Goal: Entertainment & Leisure: Consume media (video, audio)

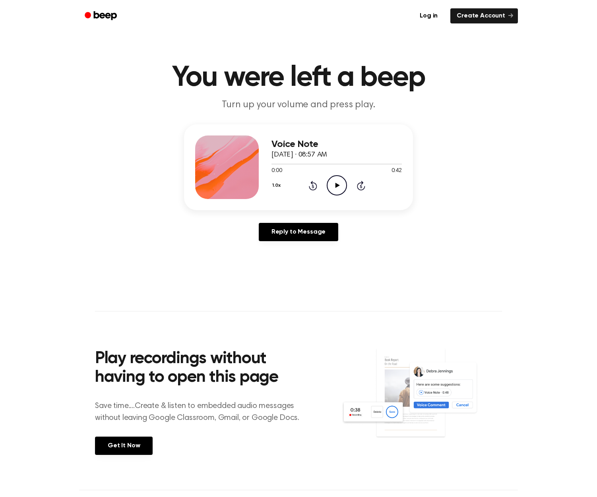
click at [332, 186] on icon "Play Audio" at bounding box center [337, 185] width 20 height 20
click at [336, 187] on icon at bounding box center [337, 185] width 4 height 5
drag, startPoint x: 342, startPoint y: 189, endPoint x: 344, endPoint y: 205, distance: 16.4
click at [342, 189] on icon "Pause Audio" at bounding box center [337, 185] width 20 height 20
drag, startPoint x: 303, startPoint y: 165, endPoint x: 274, endPoint y: 168, distance: 29.6
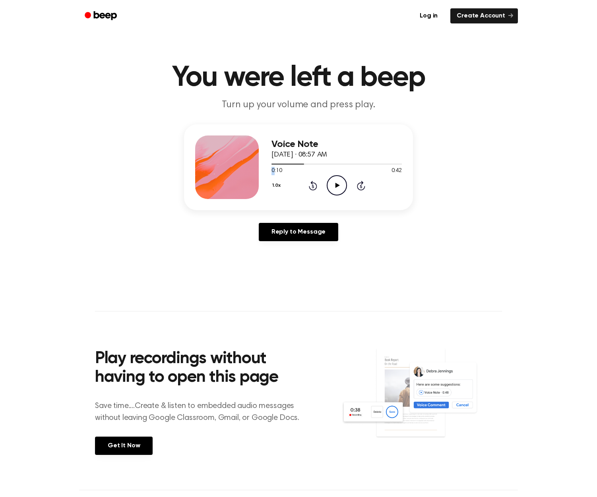
click at [274, 168] on div "0:10 0:42 Your browser does not support the [object Object] element." at bounding box center [337, 168] width 130 height 15
click at [275, 163] on div at bounding box center [337, 164] width 130 height 6
click at [340, 185] on icon "Play Audio" at bounding box center [337, 185] width 20 height 20
click at [340, 184] on icon "Pause Audio" at bounding box center [337, 185] width 20 height 20
click at [335, 184] on icon "Play Audio" at bounding box center [337, 185] width 20 height 20
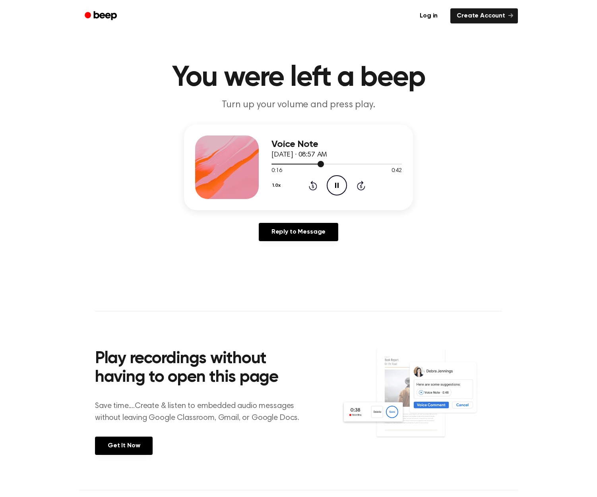
click at [274, 165] on div at bounding box center [337, 164] width 130 height 6
click at [269, 166] on div "Voice Note [DATE] · 08:57 AM 0:01 0:42 Your browser does not support the [objec…" at bounding box center [298, 167] width 229 height 86
click at [273, 163] on span at bounding box center [275, 164] width 6 height 6
click at [332, 186] on icon "Pause Audio" at bounding box center [337, 185] width 20 height 20
click at [338, 185] on icon "Play Audio" at bounding box center [337, 185] width 20 height 20
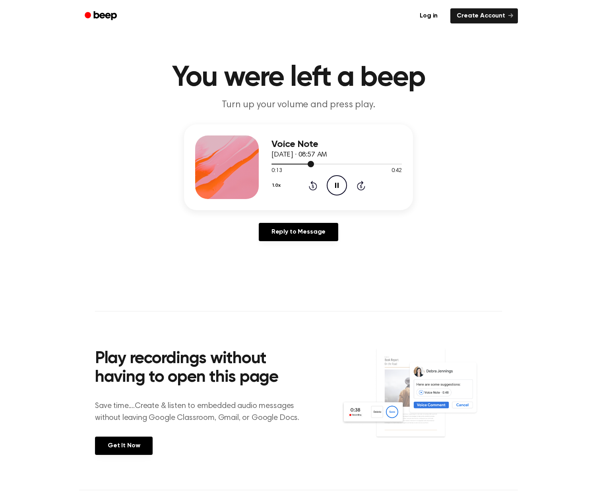
click at [273, 163] on div at bounding box center [337, 164] width 130 height 6
click at [272, 164] on div at bounding box center [298, 164] width 53 height 1
click at [287, 164] on div at bounding box center [293, 164] width 42 height 1
click at [336, 187] on icon "Pause Audio" at bounding box center [337, 185] width 20 height 20
click at [273, 164] on div at bounding box center [306, 164] width 68 height 1
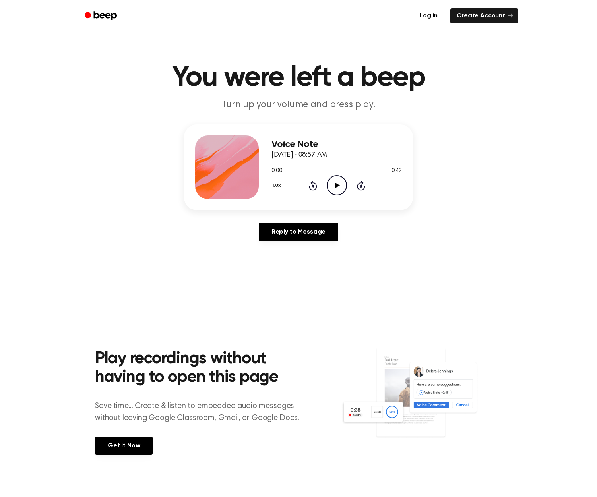
click at [337, 185] on icon at bounding box center [337, 185] width 4 height 5
click at [334, 183] on icon "Play Audio" at bounding box center [337, 185] width 20 height 20
click at [341, 189] on icon "Pause Audio" at bounding box center [337, 185] width 20 height 20
click at [341, 187] on icon "Play Audio" at bounding box center [337, 185] width 20 height 20
click at [272, 163] on div at bounding box center [337, 164] width 130 height 6
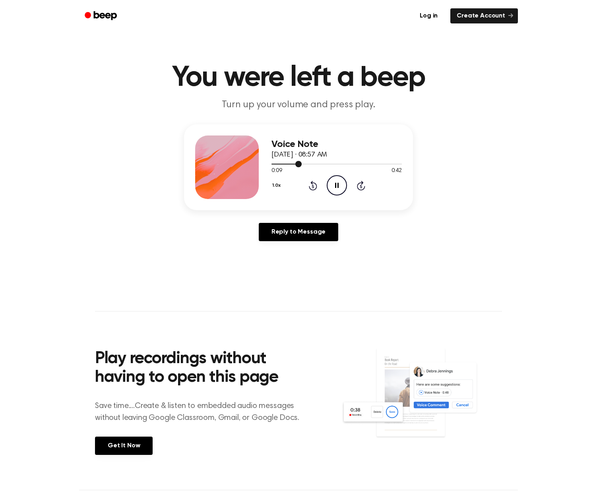
click at [277, 164] on div at bounding box center [287, 164] width 30 height 1
click at [336, 191] on icon "Play Audio" at bounding box center [337, 185] width 20 height 20
click at [274, 165] on div at bounding box center [337, 164] width 130 height 6
click at [337, 189] on icon "Play Audio" at bounding box center [337, 185] width 20 height 20
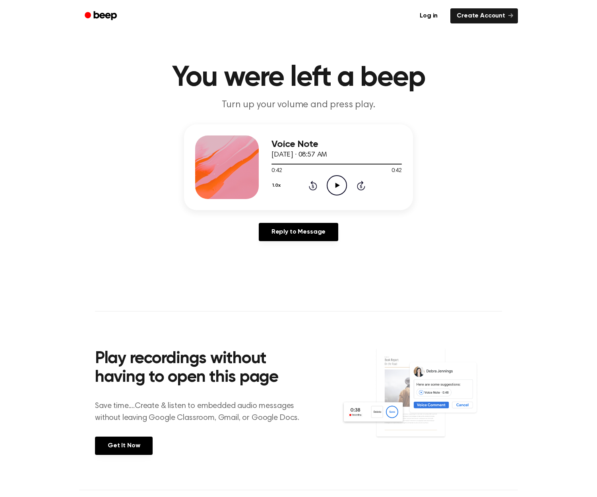
click at [335, 185] on icon "Play Audio" at bounding box center [337, 185] width 20 height 20
click at [272, 163] on div at bounding box center [337, 164] width 130 height 6
click at [274, 163] on div at bounding box center [337, 164] width 130 height 6
click at [330, 186] on icon "Play Audio" at bounding box center [337, 185] width 20 height 20
click at [273, 165] on div at bounding box center [337, 164] width 130 height 6
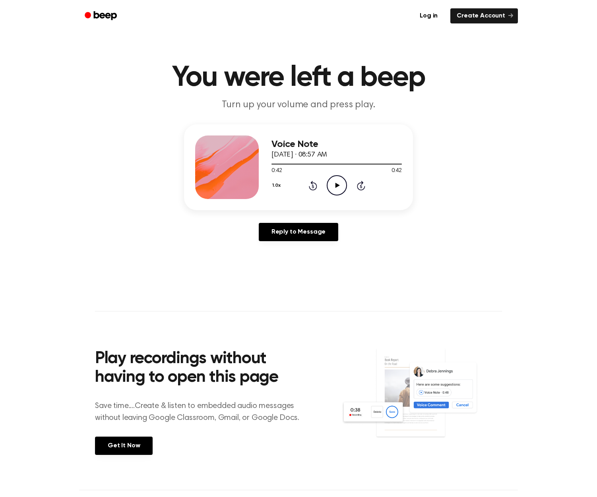
click at [332, 183] on icon "Play Audio" at bounding box center [337, 185] width 20 height 20
